Goal: Task Accomplishment & Management: Use online tool/utility

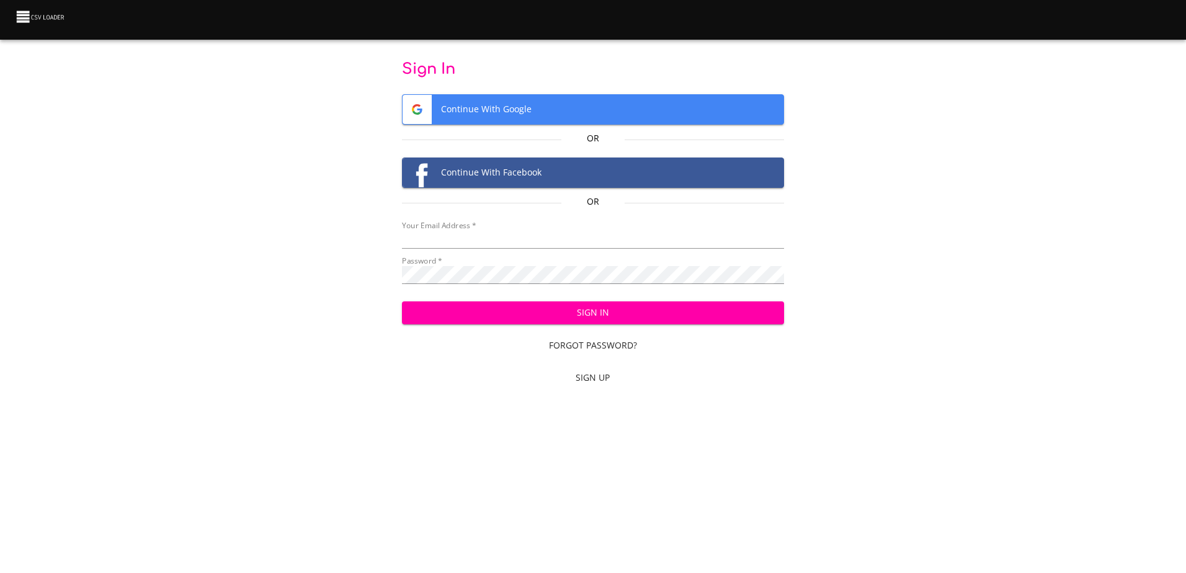
type input "mammothequipment10@gmail.com"
drag, startPoint x: 0, startPoint y: 0, endPoint x: 533, endPoint y: 319, distance: 621.7
click at [533, 319] on span "Sign In" at bounding box center [593, 313] width 362 height 16
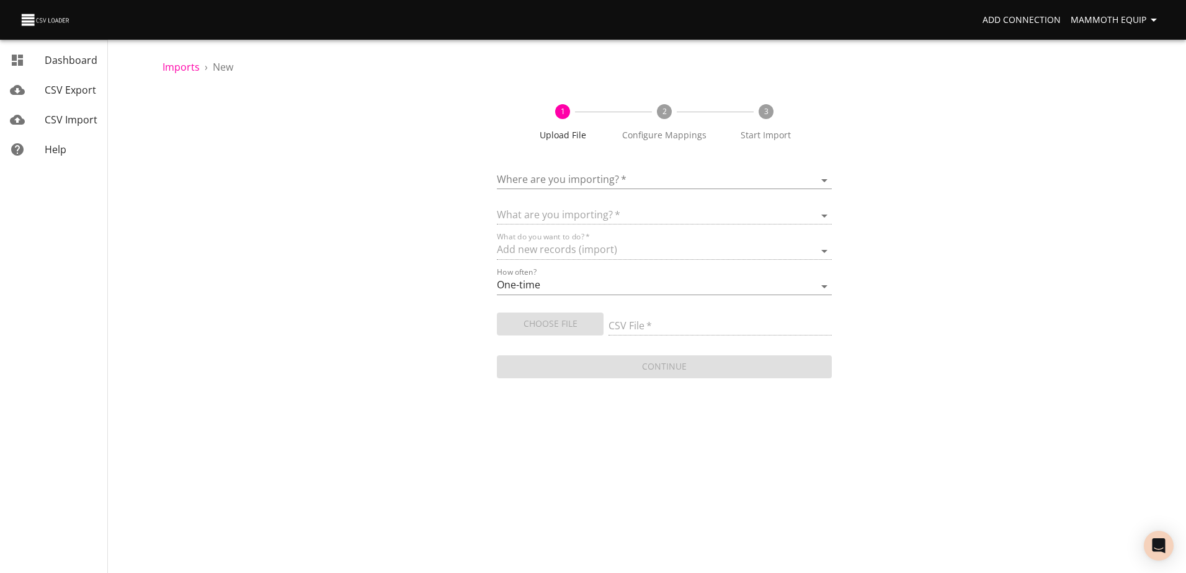
click at [823, 180] on body "Add Connection Mammoth Equip Dashboard CSV Export CSV Import Help Imports › New…" at bounding box center [593, 286] width 1186 height 573
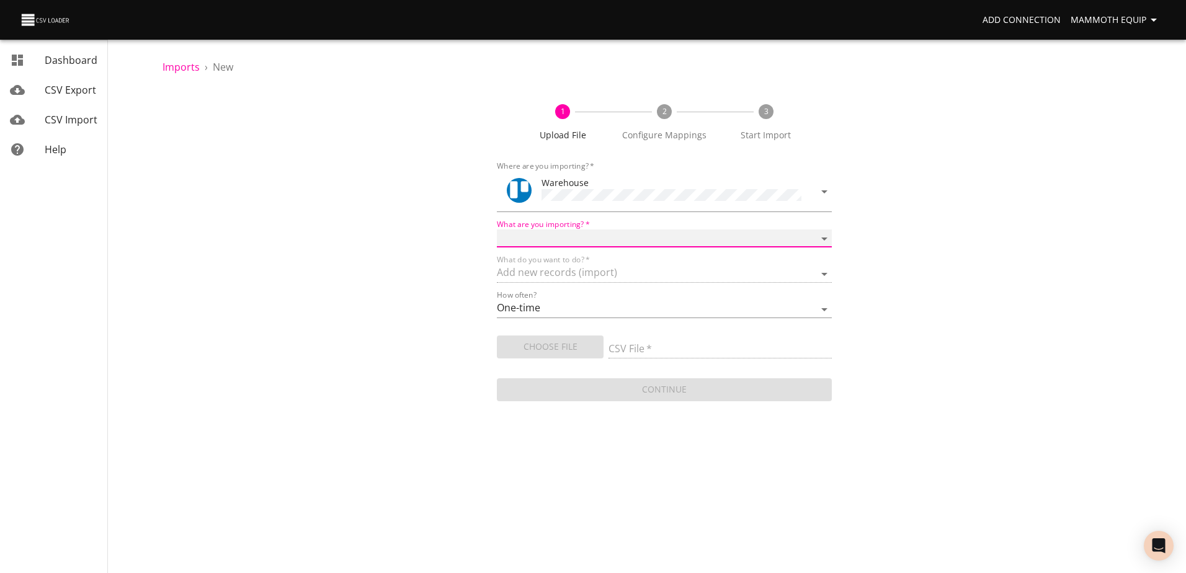
drag, startPoint x: 816, startPoint y: 235, endPoint x: 785, endPoint y: 246, distance: 33.0
click at [816, 235] on select "Boards Cards Checkitems Checklists" at bounding box center [664, 238] width 334 height 18
select select "cards"
click at [497, 229] on select "Boards Cards Checkitems Checklists" at bounding box center [664, 238] width 334 height 18
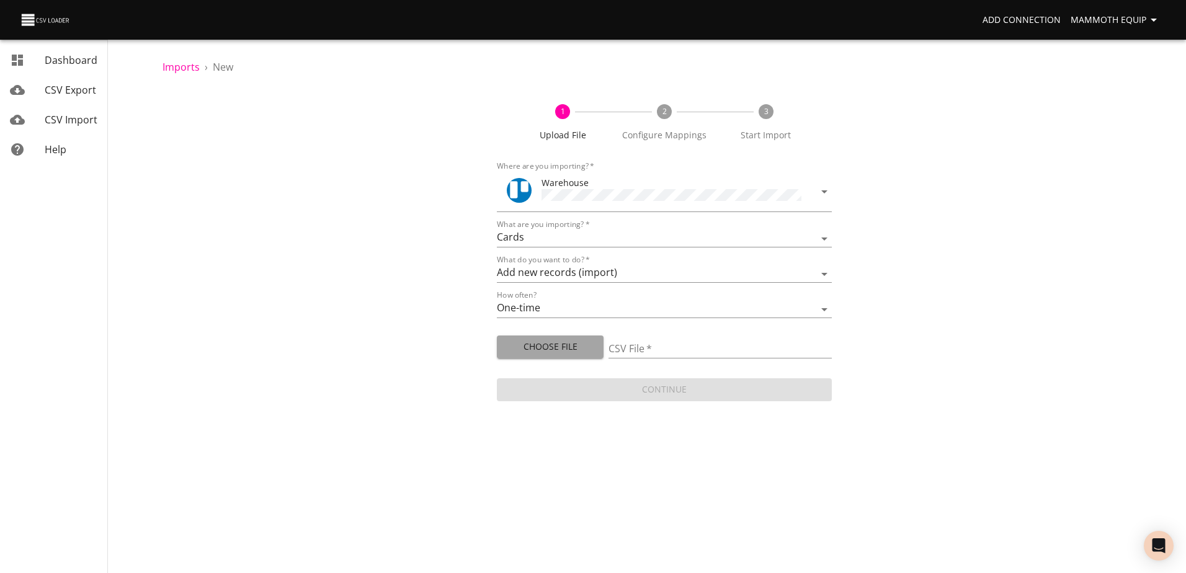
click at [553, 345] on span "Choose File" at bounding box center [550, 347] width 87 height 16
type input "Import1.xlsx"
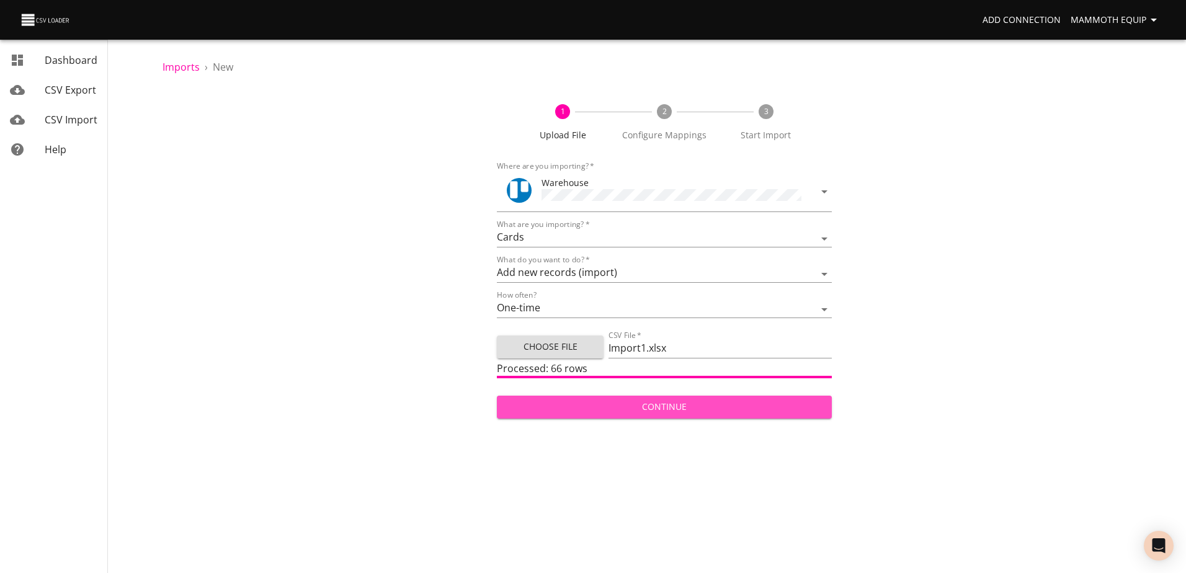
click at [708, 406] on span "Continue" at bounding box center [664, 407] width 314 height 16
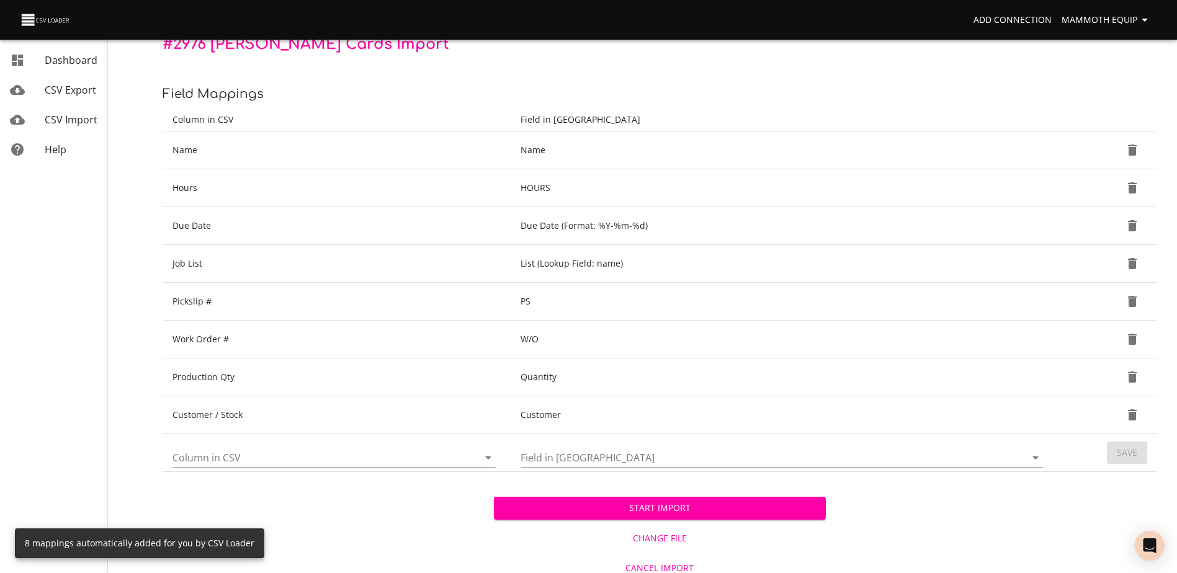
scroll to position [131, 0]
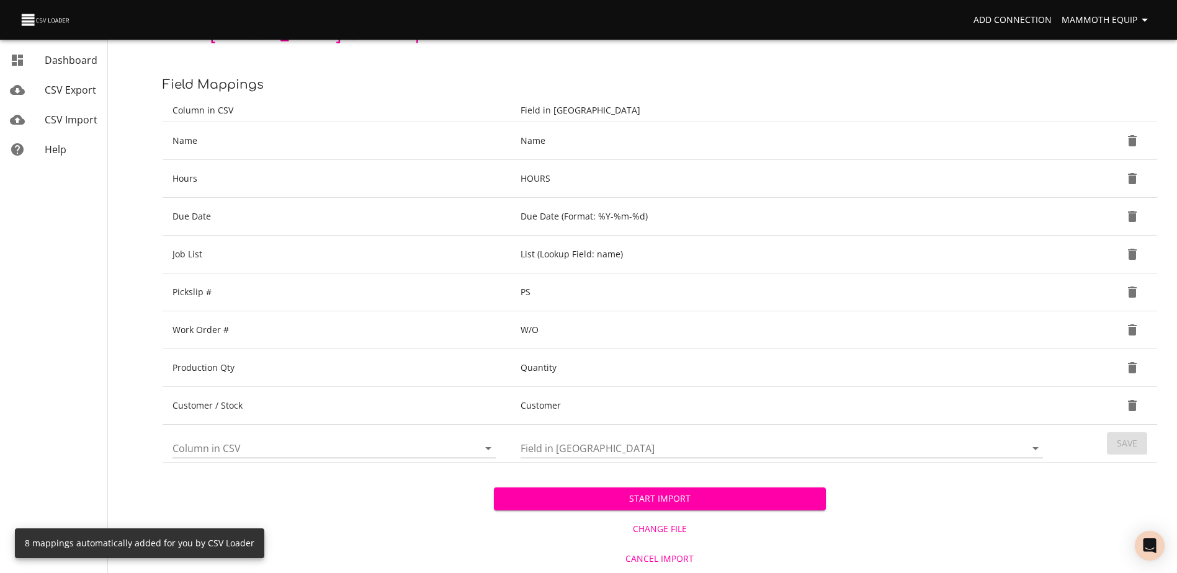
click at [698, 501] on span "Start Import" at bounding box center [659, 499] width 311 height 16
